Goal: Find specific page/section: Find specific page/section

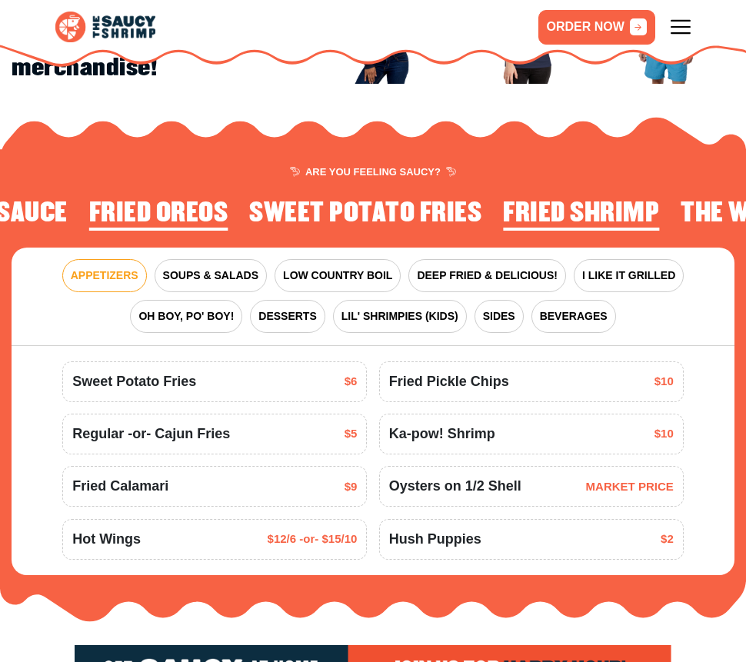
scroll to position [1249, 0]
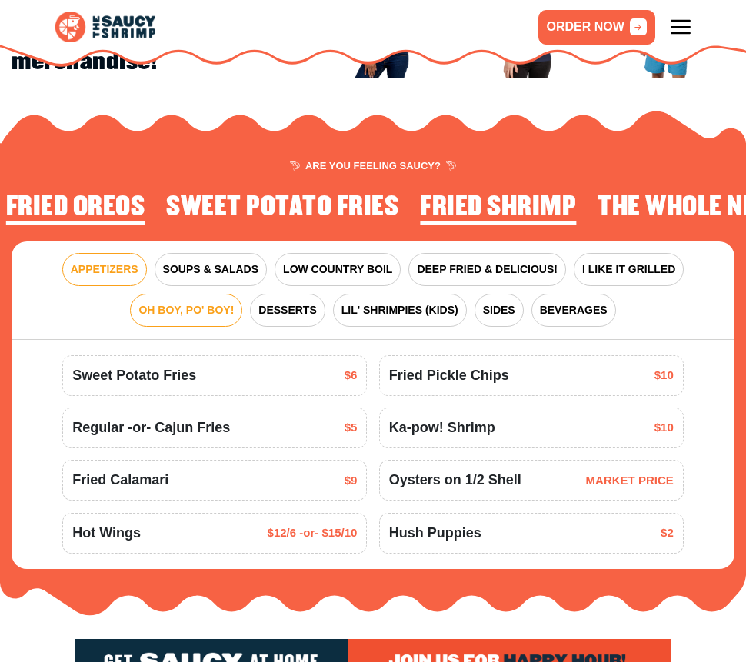
click at [188, 318] on span "OH BOY, PO' BOY!" at bounding box center [185, 310] width 95 height 16
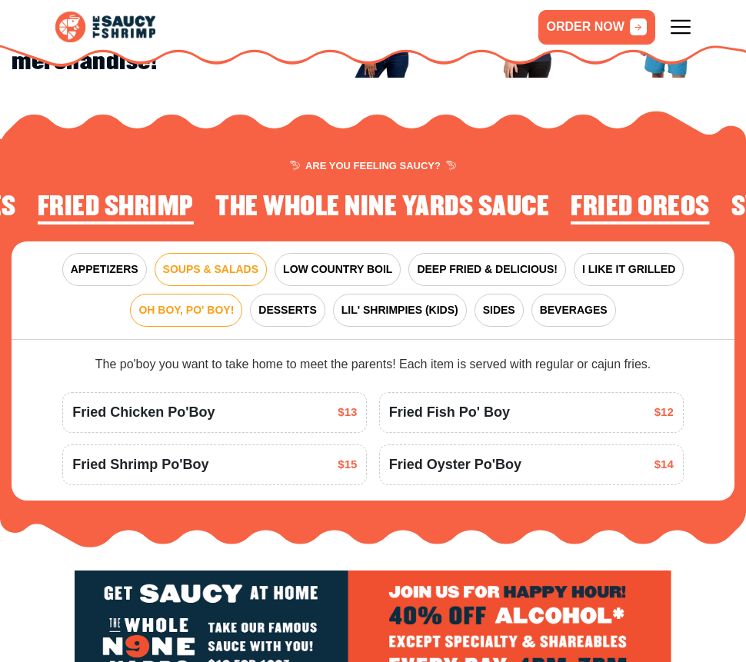
click at [198, 286] on button "SOUPS & SALADS" at bounding box center [211, 269] width 112 height 33
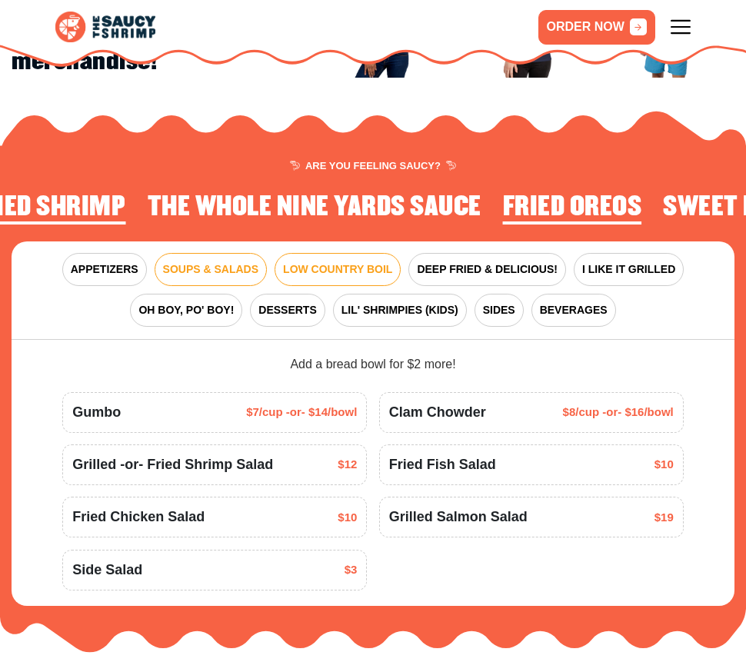
click at [326, 278] on span "LOW COUNTRY BOIL" at bounding box center [337, 269] width 109 height 16
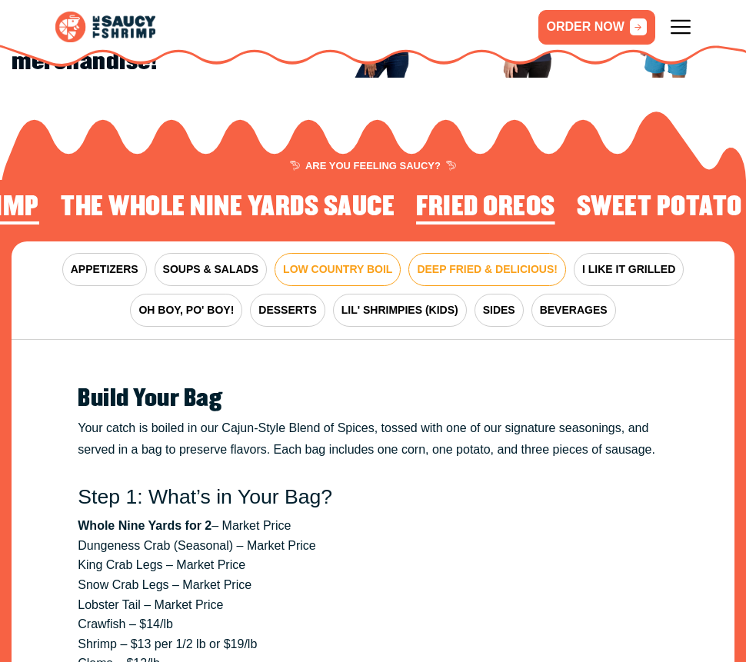
click at [480, 278] on span "DEEP FRIED & DELICIOUS!" at bounding box center [487, 269] width 141 height 16
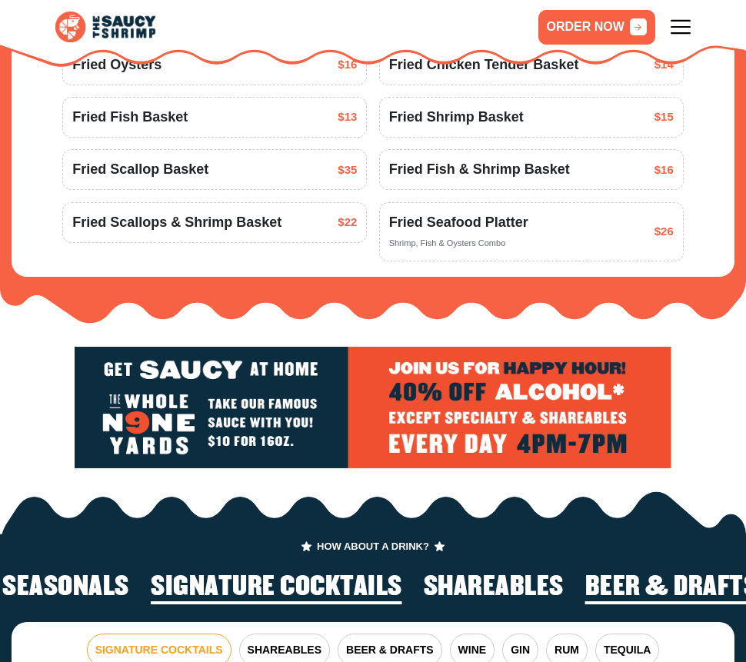
scroll to position [2041, 0]
